Goal: Find specific page/section: Find specific page/section

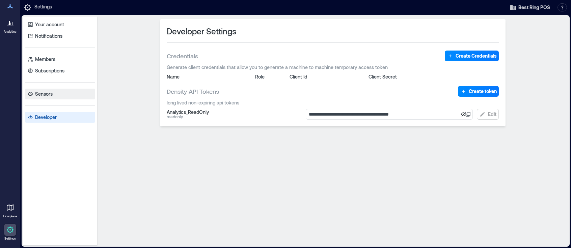
click at [44, 98] on p "Sensors" at bounding box center [44, 94] width 18 height 7
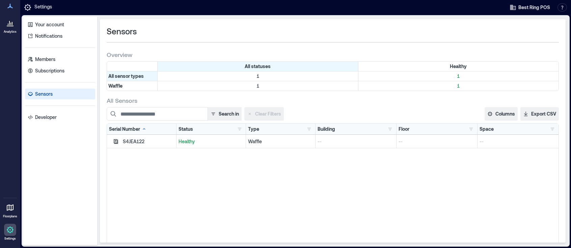
click at [191, 145] on p "Healthy" at bounding box center [211, 141] width 65 height 7
click at [497, 145] on p "--" at bounding box center [518, 141] width 77 height 7
click at [192, 145] on p "Healthy" at bounding box center [211, 141] width 65 height 7
click at [141, 145] on div "S4JEA122" at bounding box center [148, 141] width 51 height 7
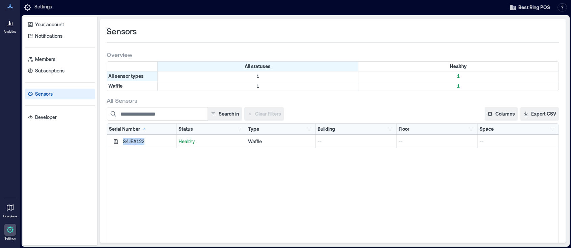
click at [141, 145] on div "S4JEA122" at bounding box center [148, 141] width 51 height 7
click at [58, 39] on p "Notifications" at bounding box center [48, 36] width 27 height 7
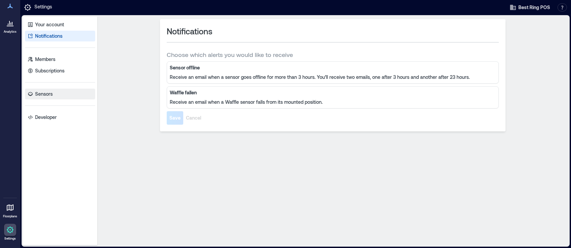
click at [43, 98] on p "Sensors" at bounding box center [44, 94] width 18 height 7
